Goal: Task Accomplishment & Management: Use online tool/utility

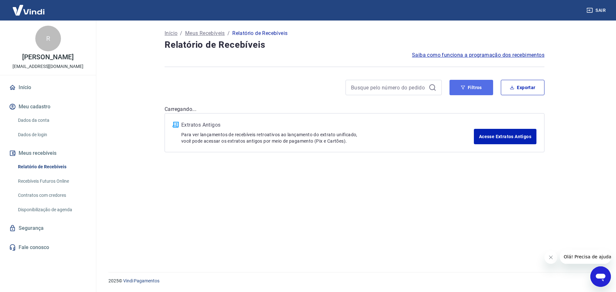
click at [471, 86] on button "Filtros" at bounding box center [471, 87] width 44 height 15
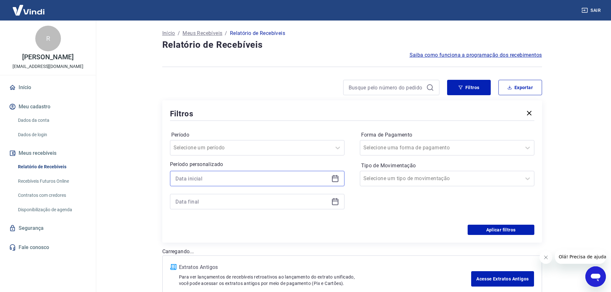
click at [259, 181] on input at bounding box center [251, 179] width 153 height 10
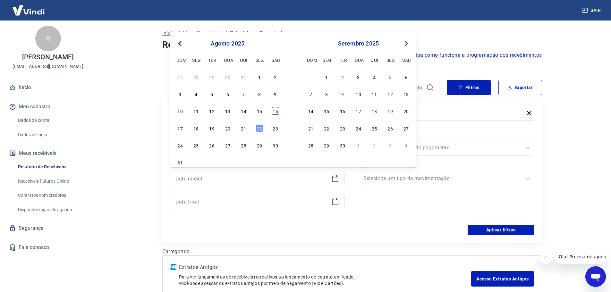
click at [276, 110] on div "16" at bounding box center [276, 111] width 8 height 8
type input "[DATE]"
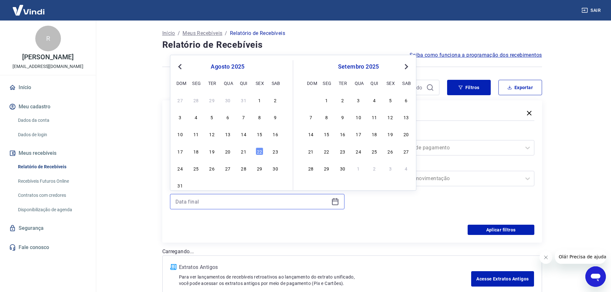
click at [232, 205] on input at bounding box center [251, 202] width 153 height 10
click at [243, 153] on div "21" at bounding box center [244, 152] width 8 height 8
type input "[DATE]"
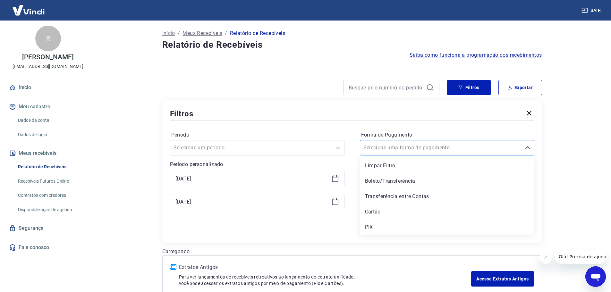
click at [396, 148] on input "Forma de Pagamento" at bounding box center [395, 148] width 65 height 8
click at [375, 227] on div "PIX" at bounding box center [447, 227] width 174 height 13
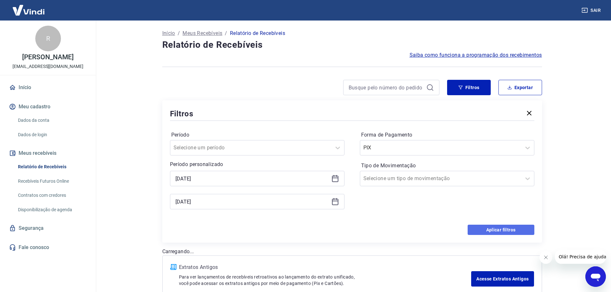
click at [500, 227] on button "Aplicar filtros" at bounding box center [501, 230] width 67 height 10
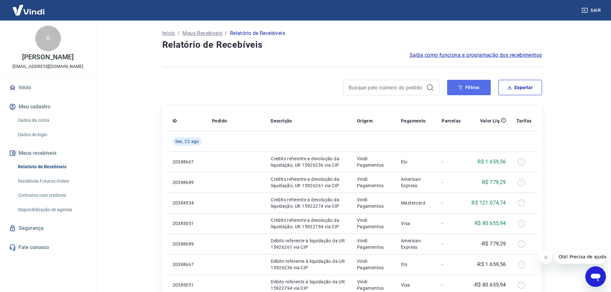
click at [469, 89] on button "Filtros" at bounding box center [469, 87] width 44 height 15
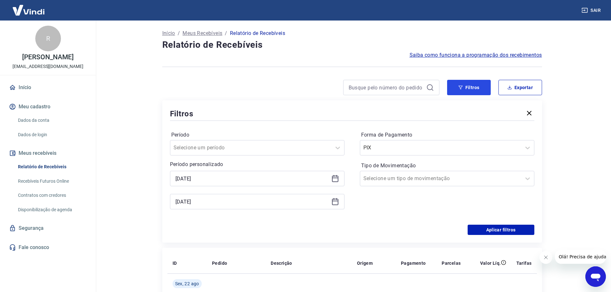
scroll to position [96, 0]
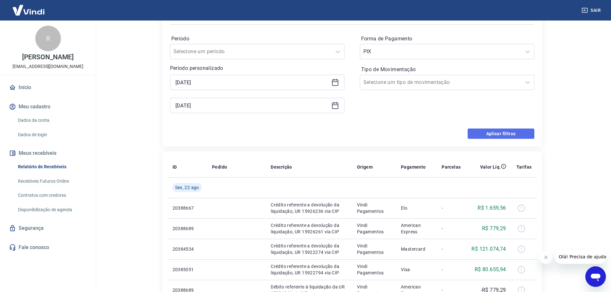
click at [505, 135] on button "Aplicar filtros" at bounding box center [501, 134] width 67 height 10
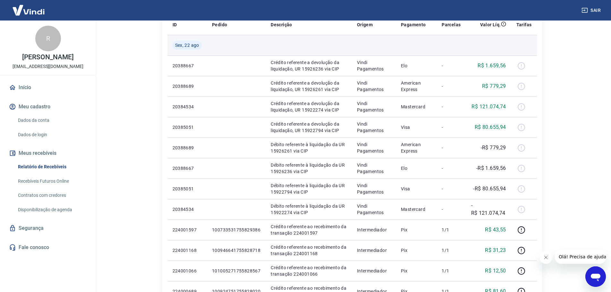
scroll to position [0, 0]
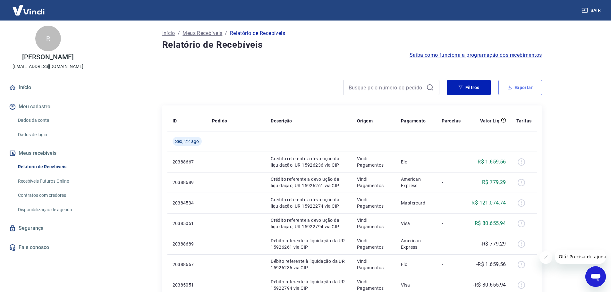
click at [532, 87] on button "Exportar" at bounding box center [520, 87] width 44 height 15
type input "[DATE]"
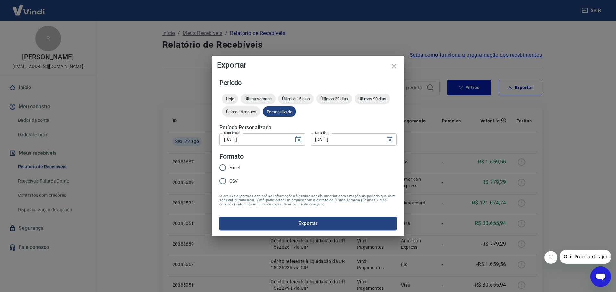
click at [232, 165] on span "Excel" at bounding box center [234, 168] width 10 height 7
click at [229, 165] on input "Excel" at bounding box center [222, 167] width 13 height 13
radio input "true"
click at [304, 223] on button "Exportar" at bounding box center [307, 223] width 177 height 13
click at [395, 68] on icon "close" at bounding box center [394, 67] width 8 height 8
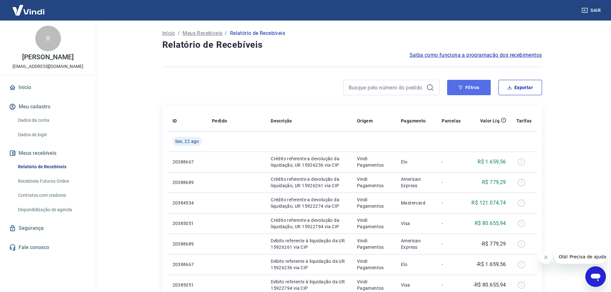
click at [480, 87] on button "Filtros" at bounding box center [469, 87] width 44 height 15
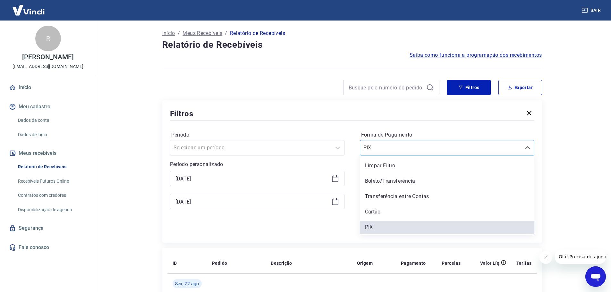
click at [377, 148] on input "Forma de Pagamento" at bounding box center [395, 148] width 65 height 8
click at [376, 210] on div "Cartão" at bounding box center [447, 212] width 174 height 13
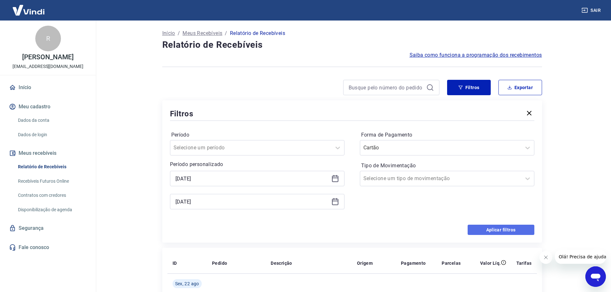
click at [503, 227] on button "Aplicar filtros" at bounding box center [501, 230] width 67 height 10
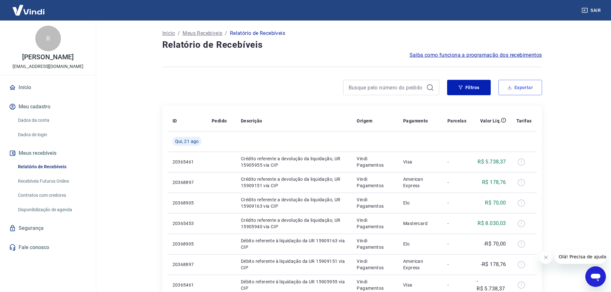
click at [524, 85] on button "Exportar" at bounding box center [520, 87] width 44 height 15
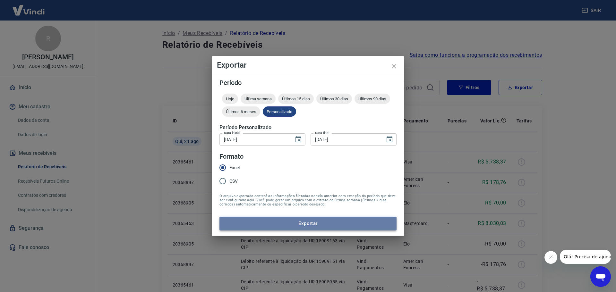
click at [305, 224] on button "Exportar" at bounding box center [307, 223] width 177 height 13
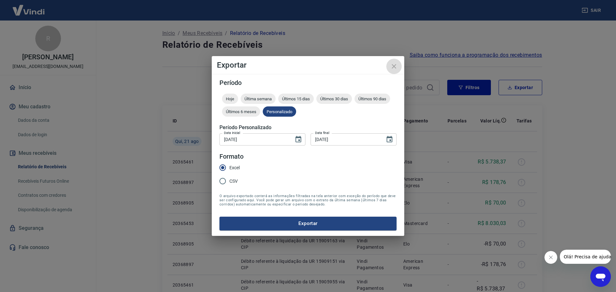
click at [395, 67] on icon "close" at bounding box center [394, 67] width 8 height 8
